Goal: Task Accomplishment & Management: Manage account settings

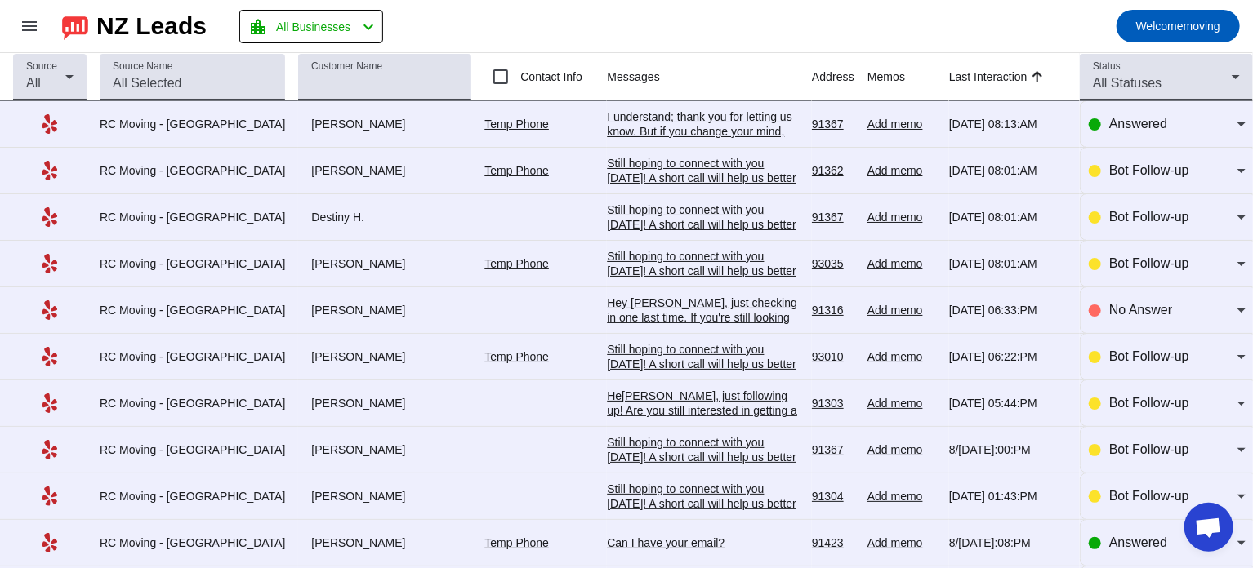
click at [626, 125] on div "I understand; thank you for letting us know. But if you change your mind, pleas…" at bounding box center [703, 182] width 192 height 147
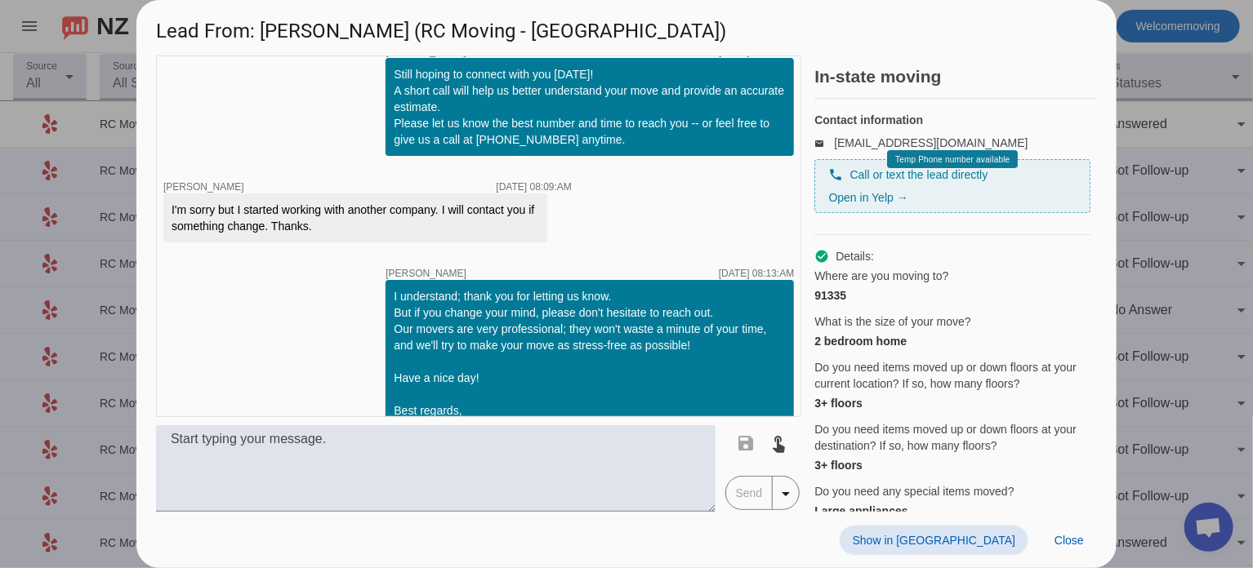
scroll to position [354, 0]
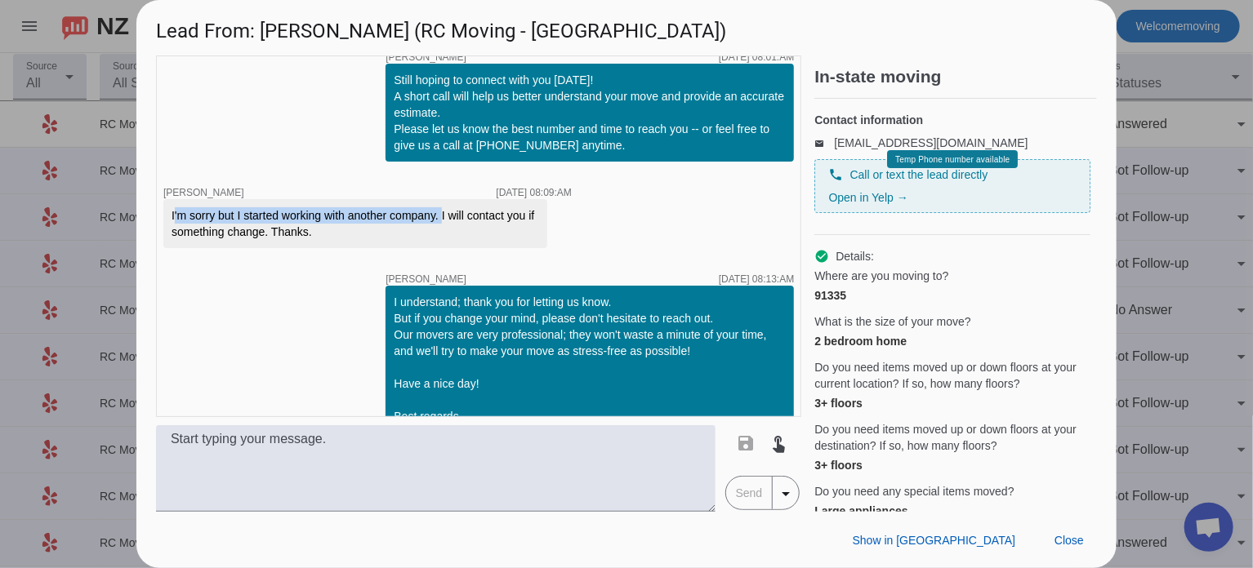
drag, startPoint x: 168, startPoint y: 192, endPoint x: 440, endPoint y: 198, distance: 272.0
click at [440, 199] on div "I'm sorry but I started working with another company. I will contact you if som…" at bounding box center [355, 223] width 384 height 49
copy div "I'm sorry but I started working with another company."
click at [1141, 129] on div at bounding box center [626, 284] width 1253 height 568
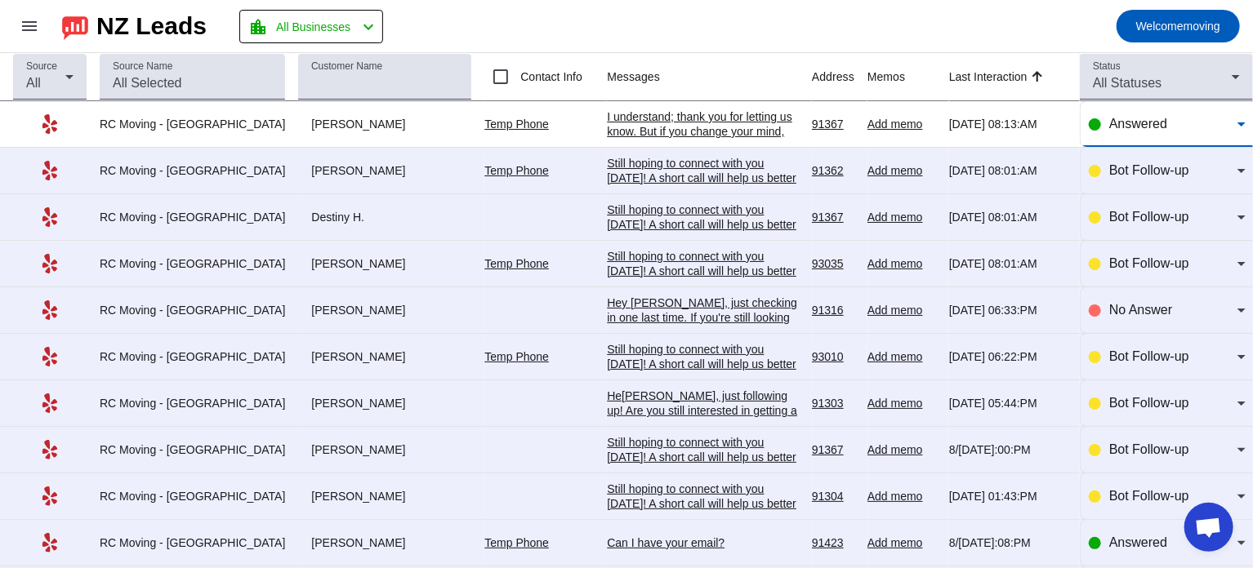
click at [1141, 129] on span "Answered" at bounding box center [1138, 124] width 58 height 14
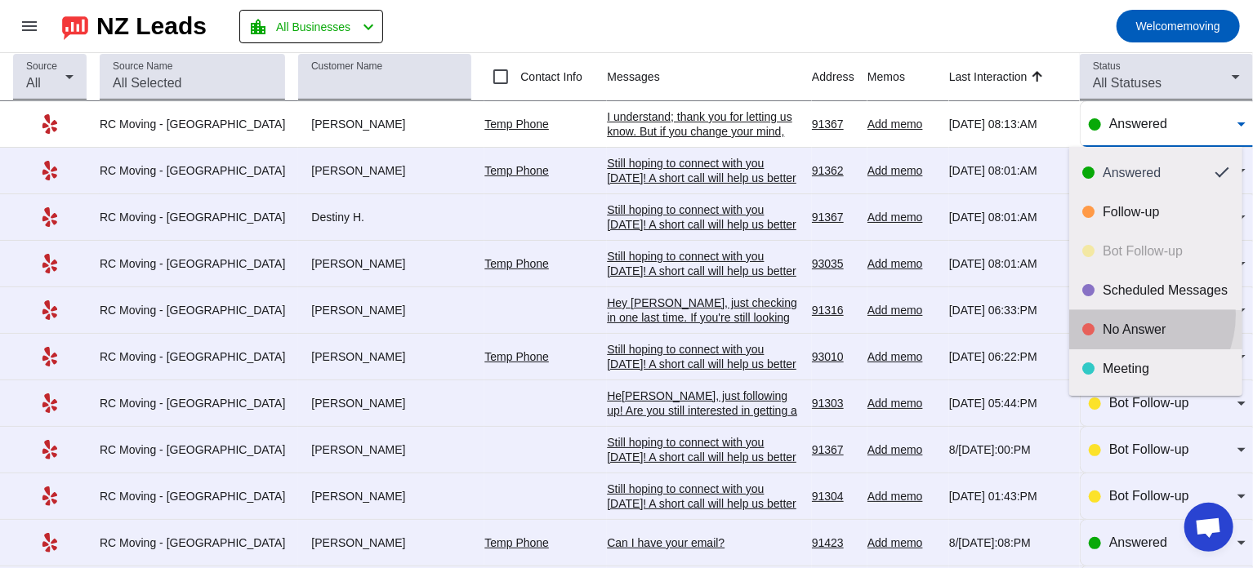
click at [1122, 314] on mat-option "No Answer" at bounding box center [1155, 329] width 173 height 39
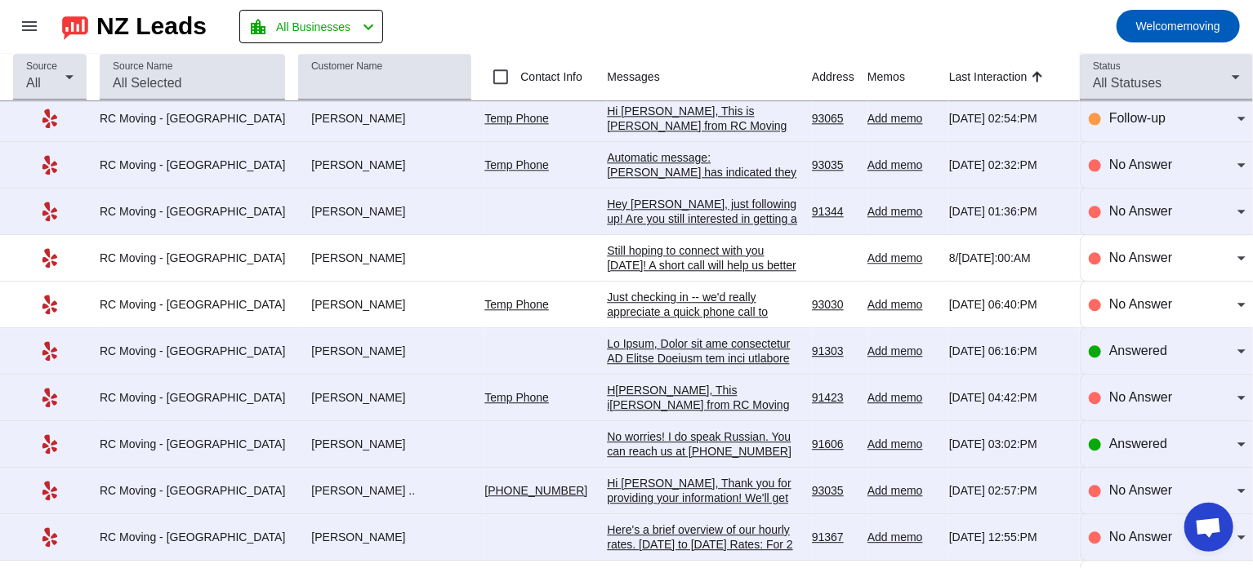
scroll to position [2027, 0]
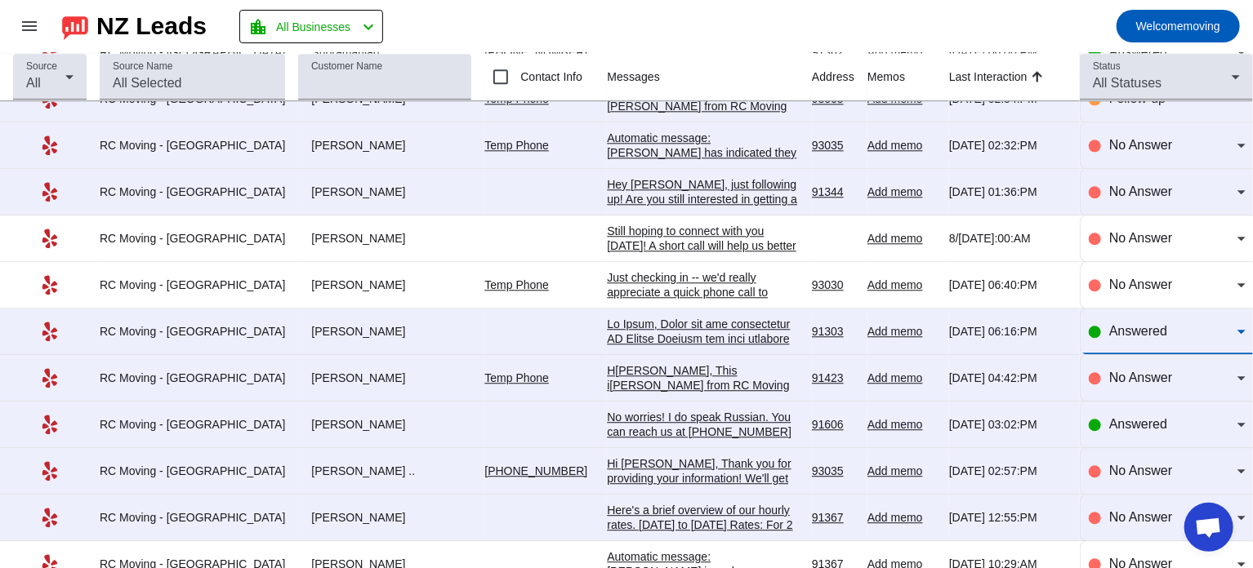
click at [1151, 327] on span "Answered" at bounding box center [1138, 331] width 58 height 14
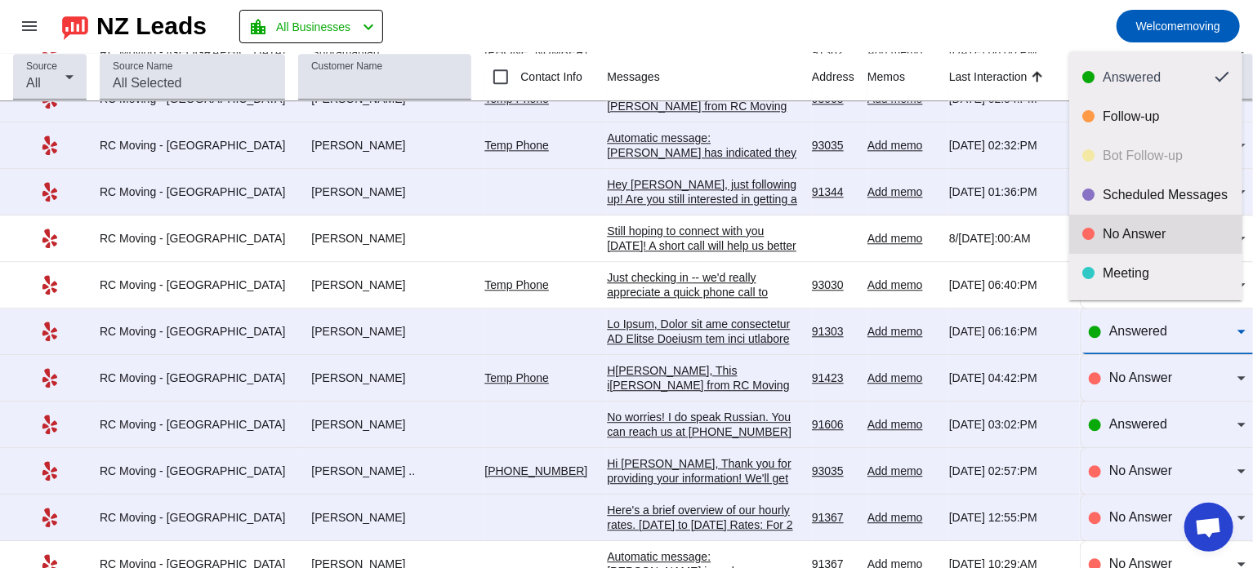
click at [1111, 243] on mat-option "No Answer" at bounding box center [1155, 234] width 173 height 39
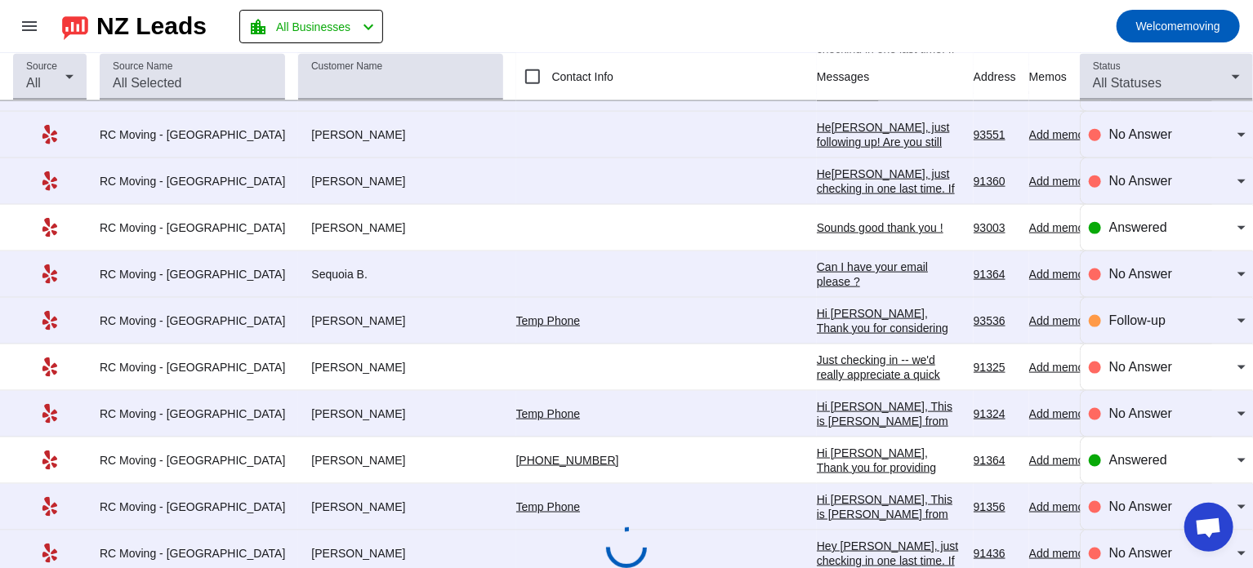
scroll to position [4134, 0]
click at [817, 219] on div "Sounds good thank you !" at bounding box center [889, 226] width 144 height 15
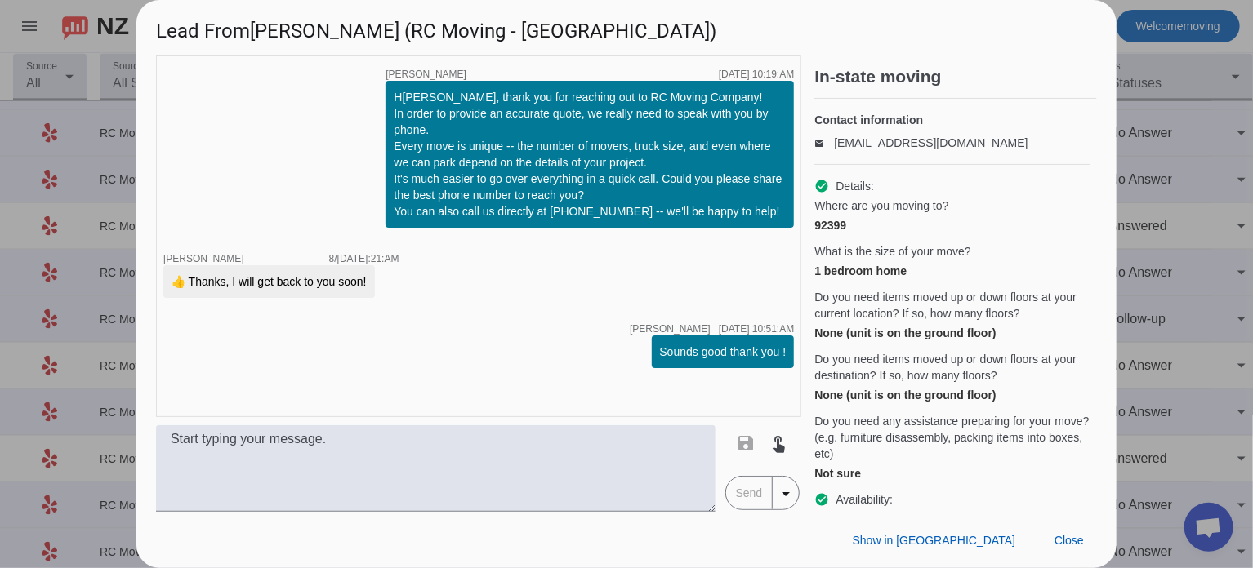
click at [1148, 188] on div at bounding box center [626, 284] width 1253 height 568
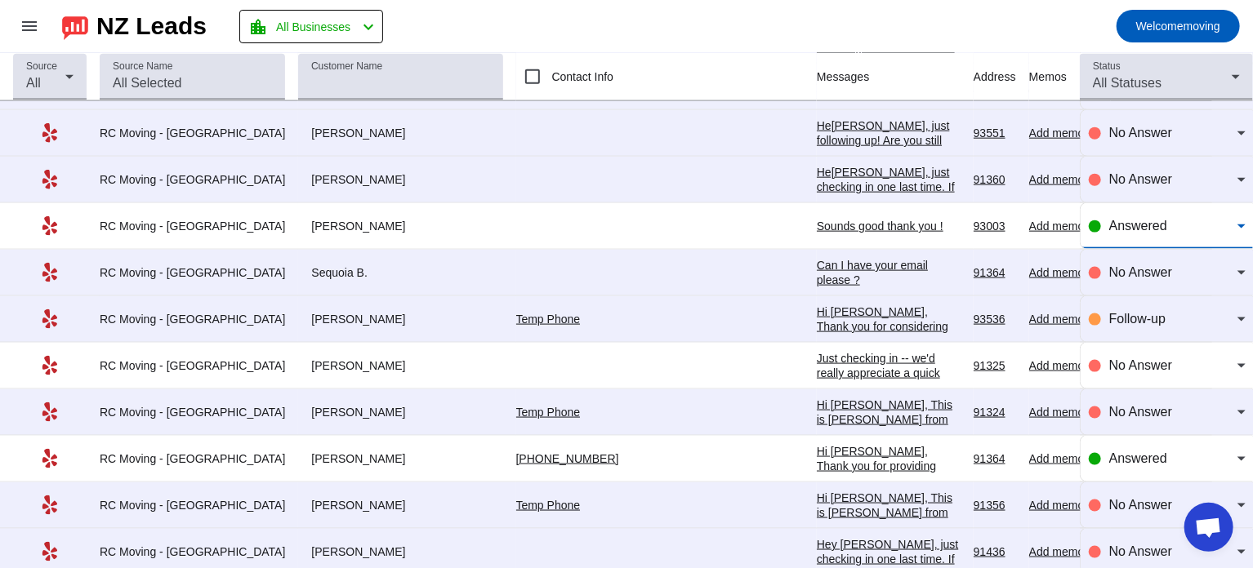
click at [1110, 216] on div "Answered" at bounding box center [1173, 226] width 128 height 20
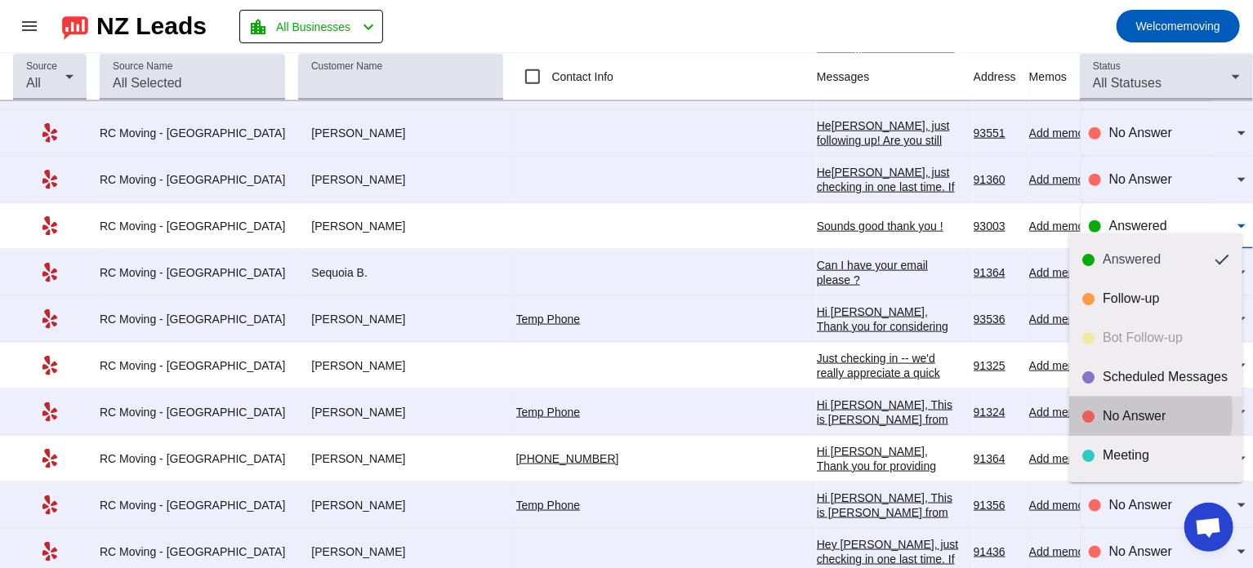
click at [1095, 413] on div "No Answer" at bounding box center [1155, 416] width 147 height 16
